Goal: Use online tool/utility: Utilize a website feature to perform a specific function

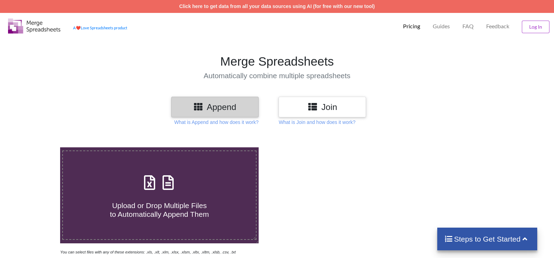
scroll to position [41, 0]
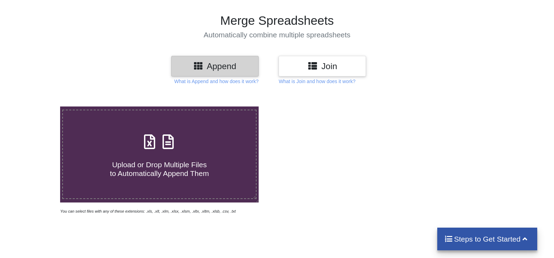
click at [151, 158] on h4 "Upload or Drop Multiple Files to Automatically Append Them" at bounding box center [159, 165] width 193 height 27
click at [38, 107] on input "Upload or Drop Multiple Files to Automatically Append Them" at bounding box center [38, 107] width 0 height 0
type input "C:\fakepath\WSAC_RARCLaims_With_LastNote_By_09252025_103635.xls"
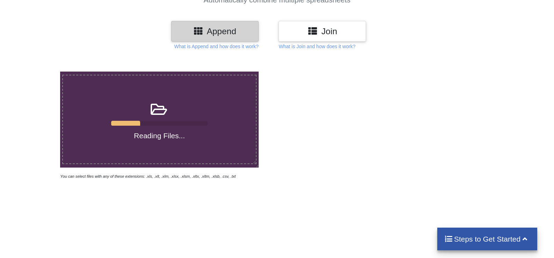
scroll to position [0, 0]
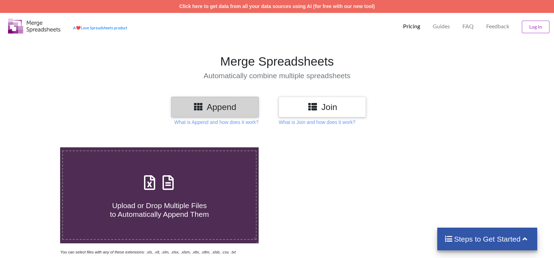
click at [201, 197] on h4 "Upload or Drop Multiple Files to Automatically Append Them" at bounding box center [159, 206] width 193 height 27
click at [38, 148] on input "Upload or Drop Multiple Files to Automatically Append Them" at bounding box center [38, 148] width 0 height 0
type input "C:\fakepath\Gibson_House_RARCLaims_With_LastNote_By_09252025_103022.xls"
